Goal: Information Seeking & Learning: Learn about a topic

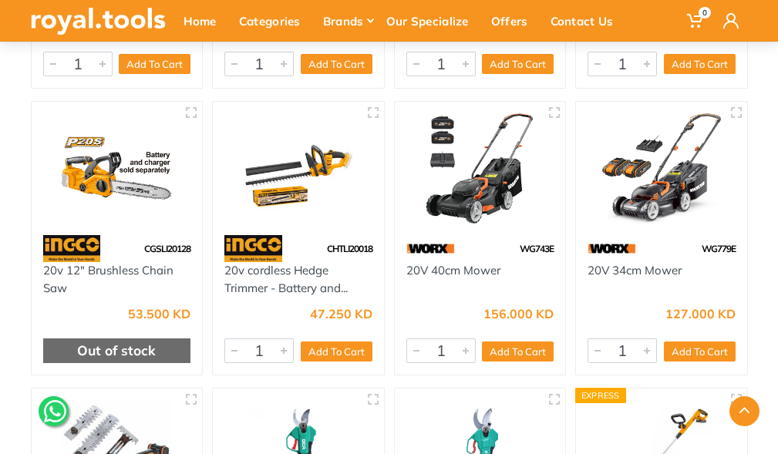
scroll to position [1311, 0]
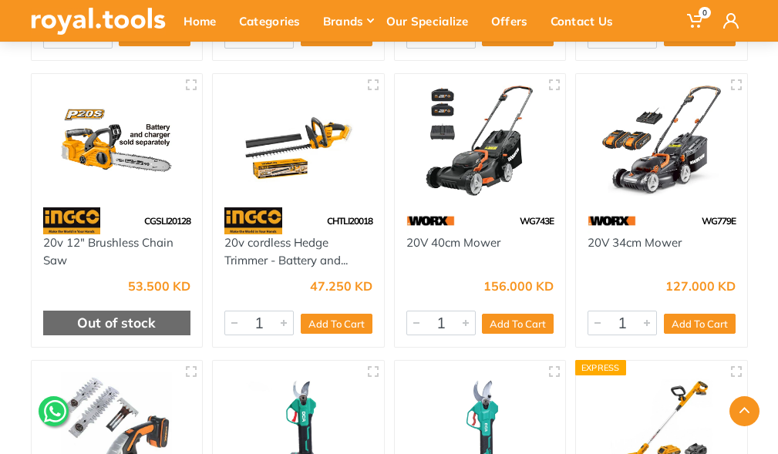
click at [688, 161] on img at bounding box center [661, 141] width 148 height 111
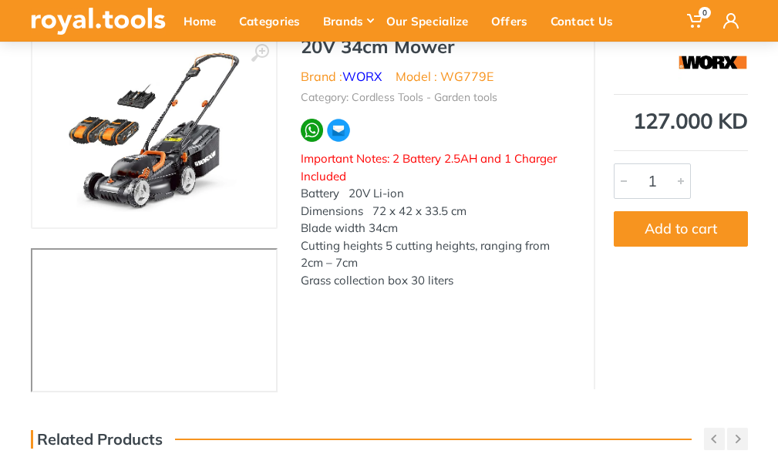
scroll to position [154, 0]
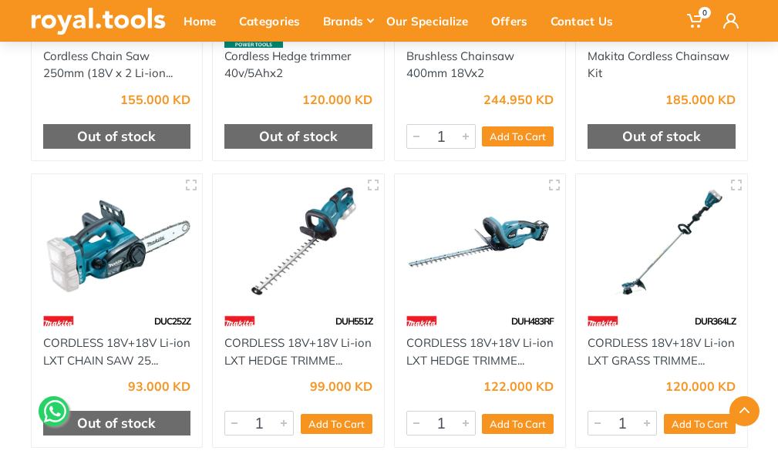
click at [354, 285] on img at bounding box center [298, 241] width 148 height 111
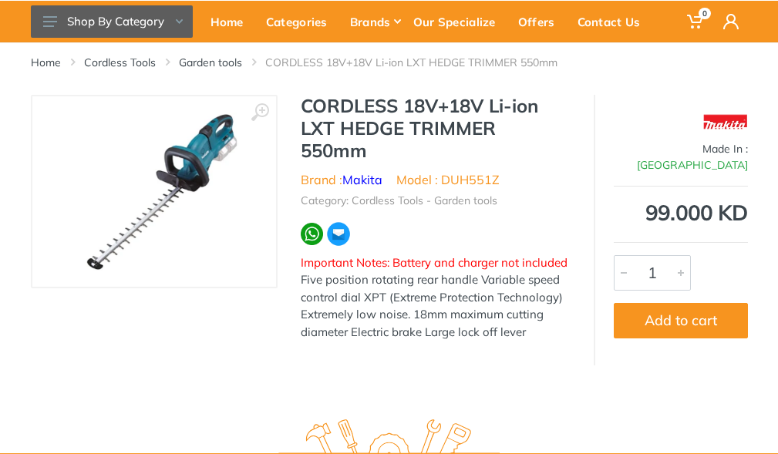
scroll to position [77, 0]
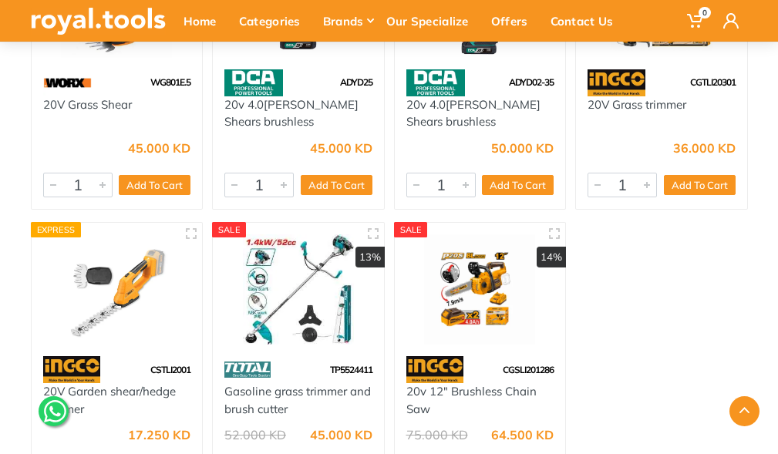
scroll to position [2122, 0]
